Goal: Download file/media

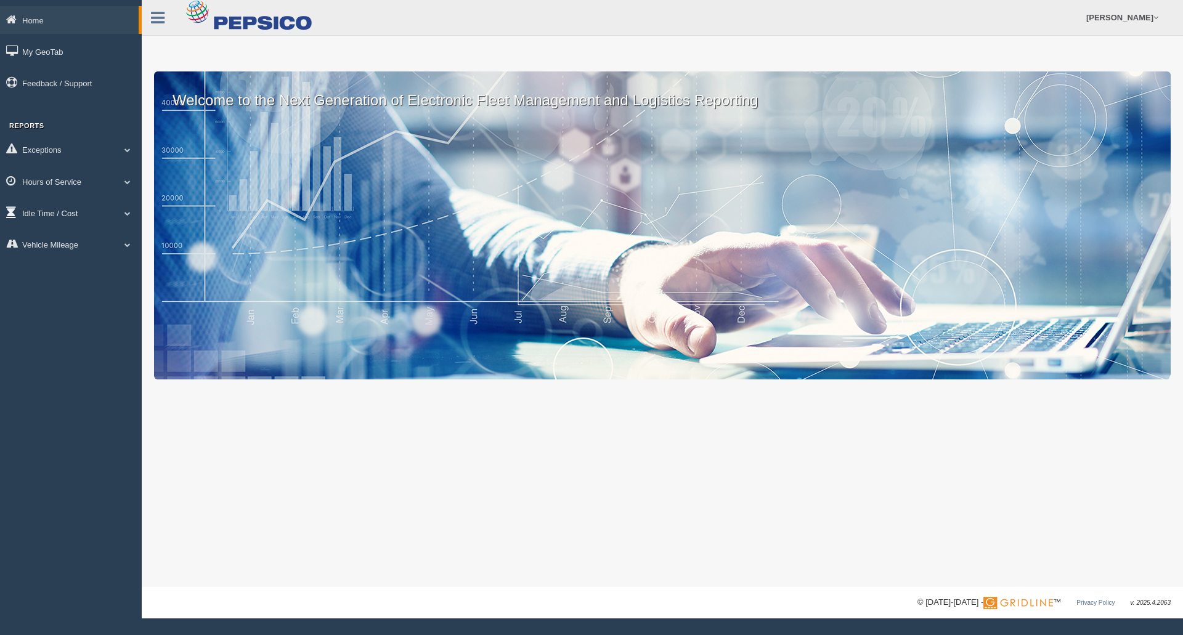
click at [127, 211] on span at bounding box center [127, 213] width 16 height 6
click at [66, 245] on link "Idle Cost" at bounding box center [80, 241] width 116 height 22
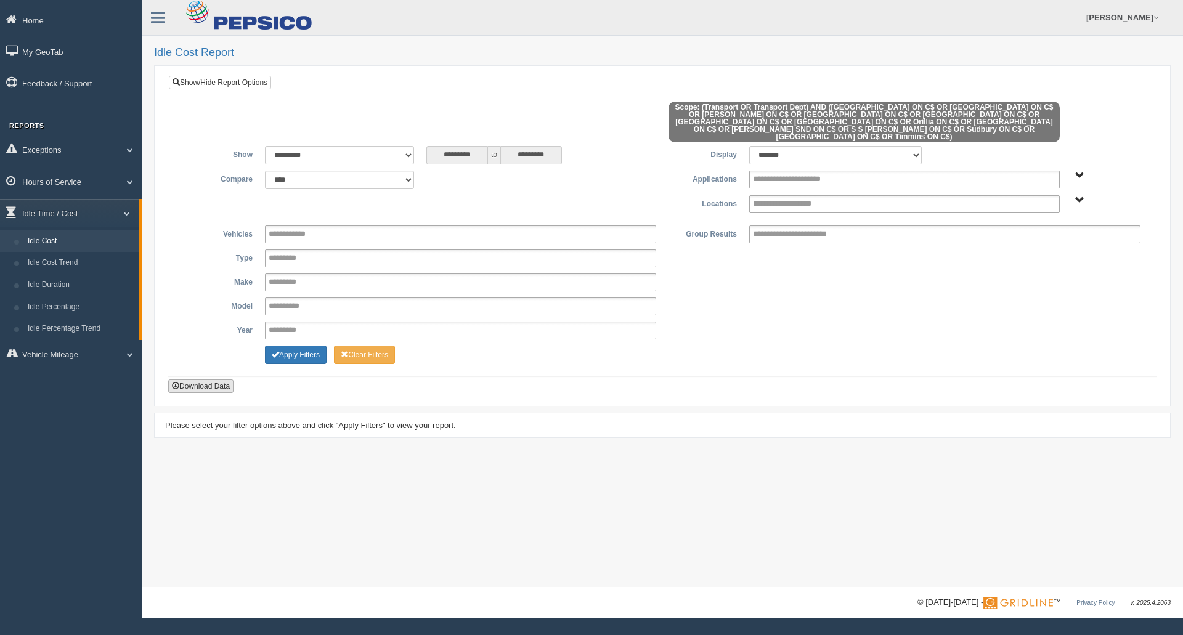
click at [192, 379] on button "Download Data" at bounding box center [200, 386] width 65 height 14
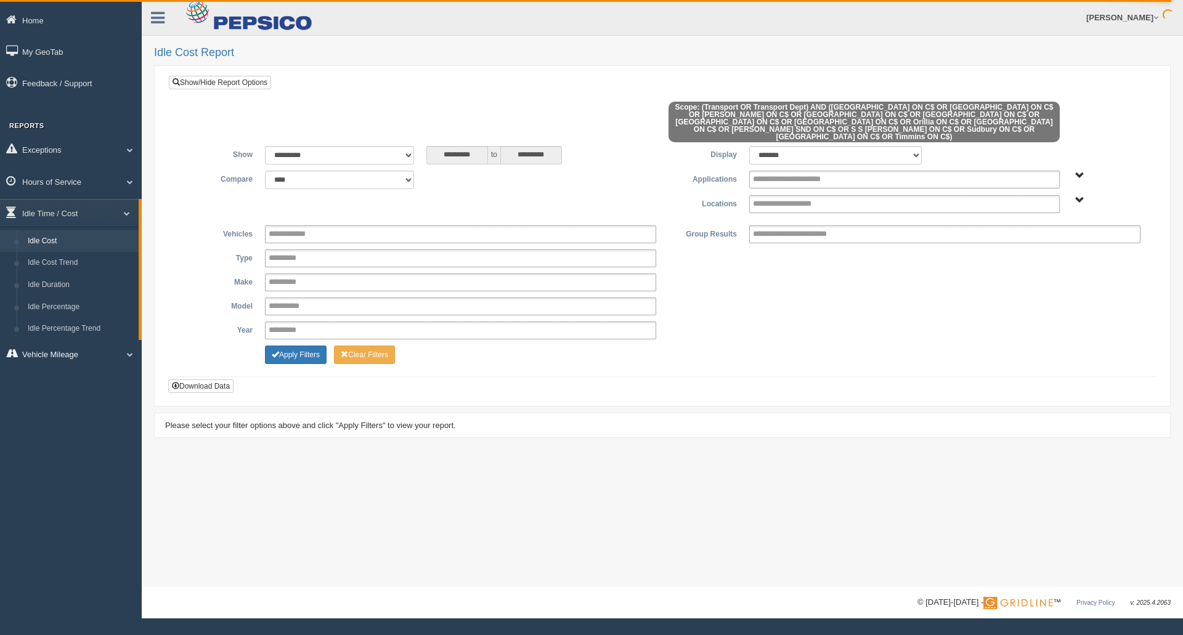
click at [136, 352] on link "Vehicle Mileage" at bounding box center [71, 354] width 142 height 28
click at [91, 267] on link "Vehicle Mileage" at bounding box center [80, 273] width 116 height 22
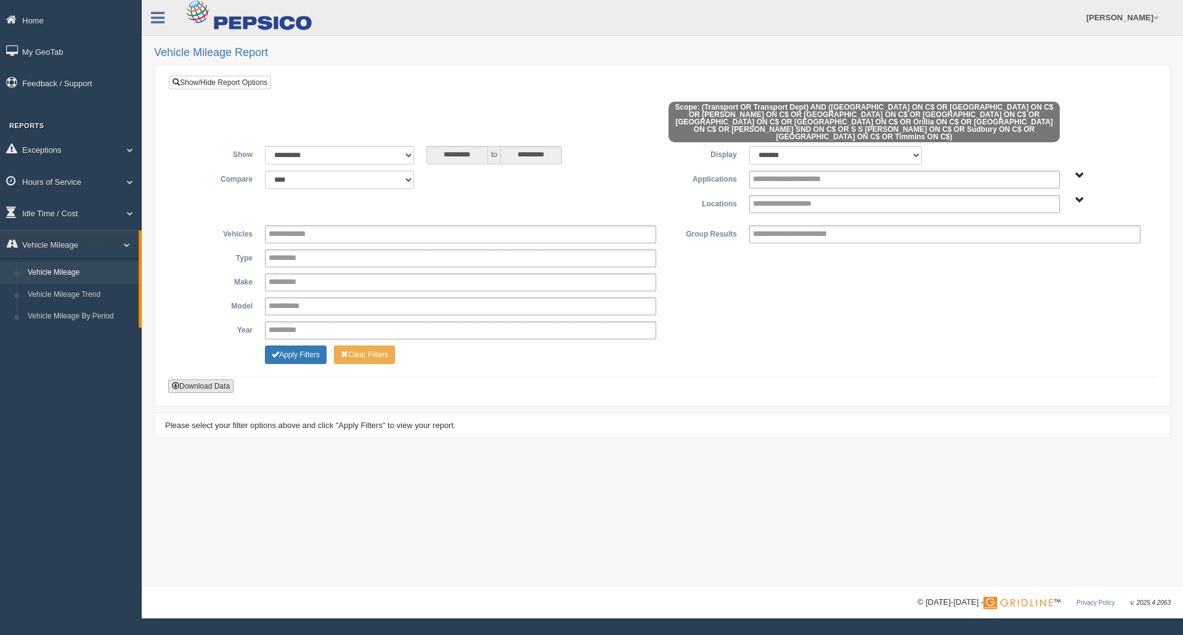
click at [202, 379] on button "Download Data" at bounding box center [200, 386] width 65 height 14
